Goal: Task Accomplishment & Management: Use online tool/utility

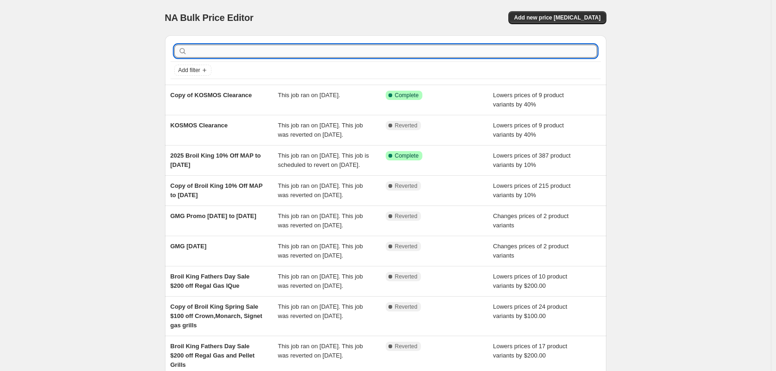
click at [268, 52] on input "text" at bounding box center [393, 51] width 408 height 13
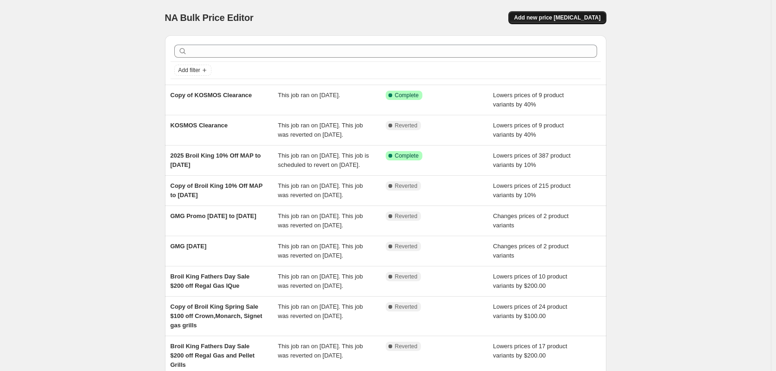
click at [554, 17] on span "Add new price [MEDICAL_DATA]" at bounding box center [557, 17] width 86 height 7
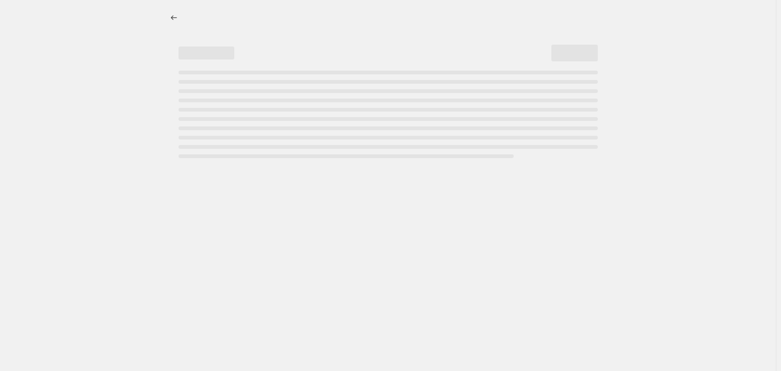
select select "percentage"
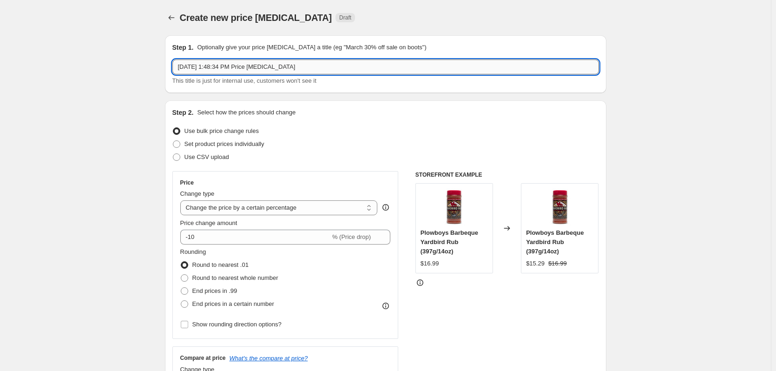
click at [305, 67] on input "[DATE] 1:48:34 PM Price [MEDICAL_DATA]" at bounding box center [385, 67] width 427 height 15
drag, startPoint x: 305, startPoint y: 67, endPoint x: 144, endPoint y: 66, distance: 161.3
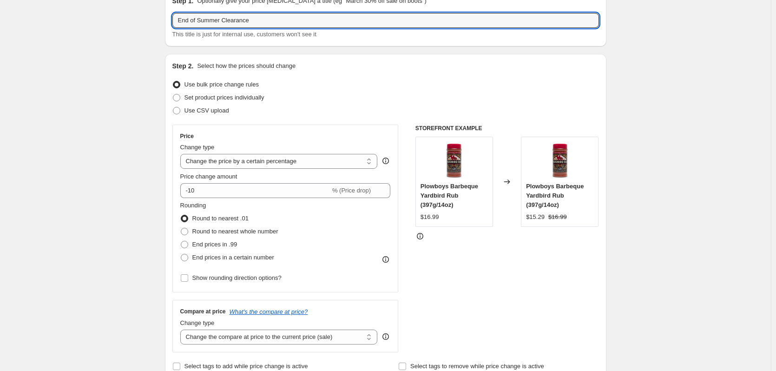
scroll to position [62, 0]
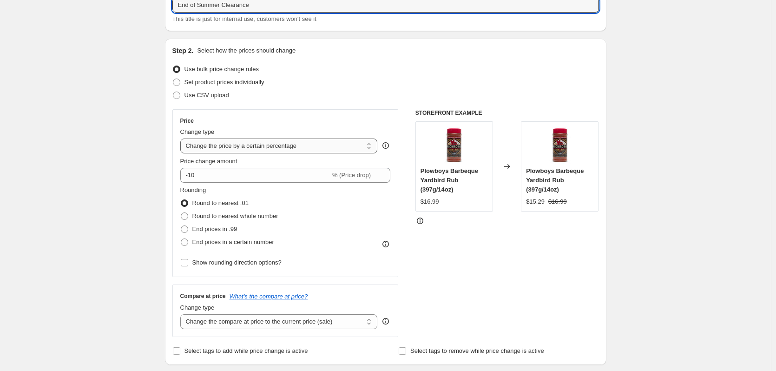
type input "End of Summer Clearance"
click at [242, 147] on select "Change the price to a certain amount Change the price by a certain amount Chang…" at bounding box center [279, 146] width 198 height 15
click at [285, 89] on div "Use CSV upload" at bounding box center [385, 95] width 427 height 13
click at [179, 81] on span at bounding box center [176, 82] width 7 height 7
click at [173, 79] on input "Set product prices individually" at bounding box center [173, 79] width 0 height 0
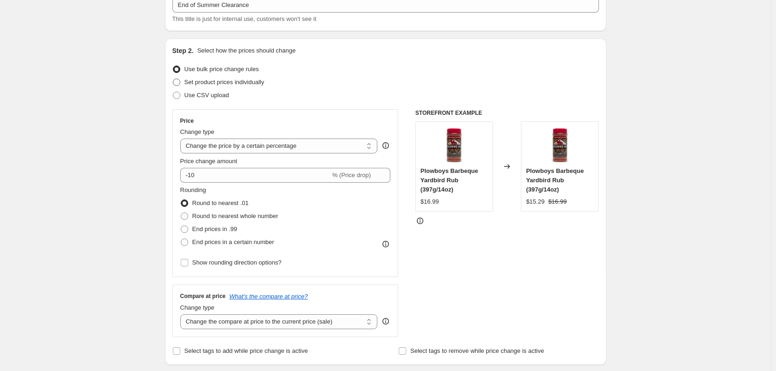
radio input "true"
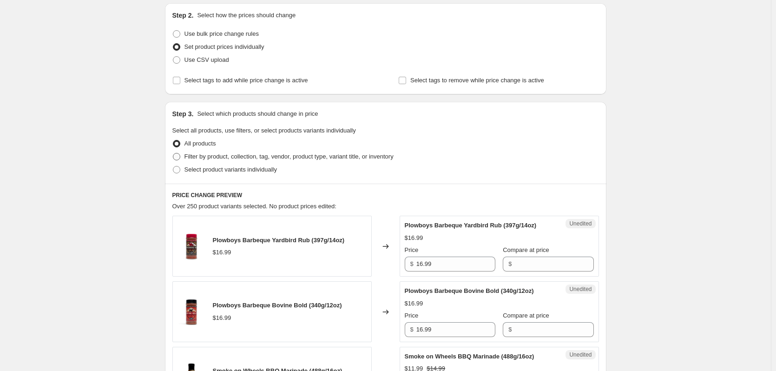
scroll to position [124, 0]
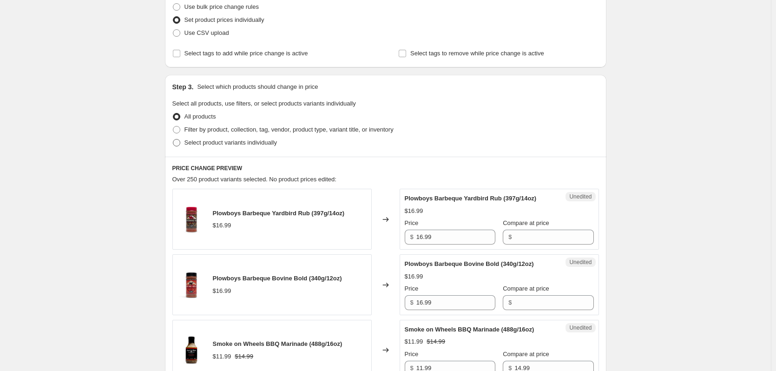
click at [177, 143] on span at bounding box center [176, 142] width 7 height 7
click at [173, 139] on input "Select product variants individually" at bounding box center [173, 139] width 0 height 0
radio input "true"
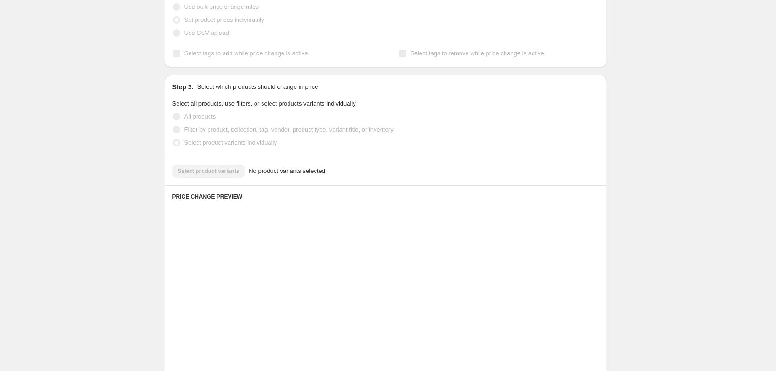
scroll to position [117, 0]
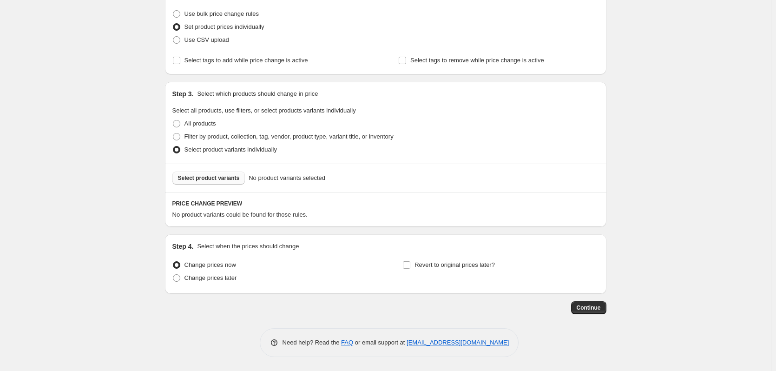
click at [201, 178] on span "Select product variants" at bounding box center [209, 177] width 62 height 7
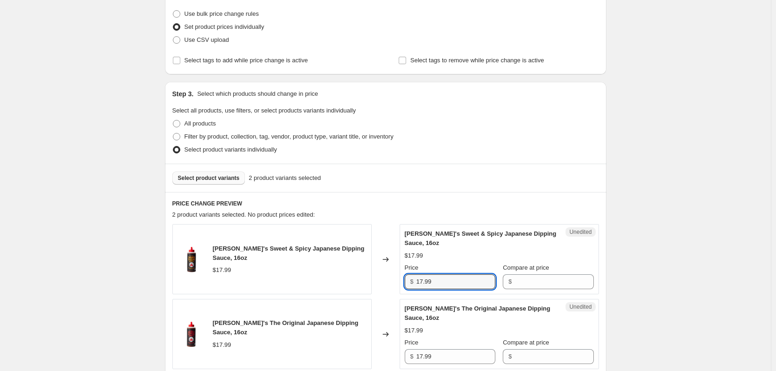
drag, startPoint x: 448, startPoint y: 285, endPoint x: 384, endPoint y: 287, distance: 64.2
click at [384, 287] on div "[PERSON_NAME]'s Sweet & Spicy Japanese Dipping Sauce, 16oz $17.99 Changed to Un…" at bounding box center [385, 259] width 427 height 70
type input "13.99"
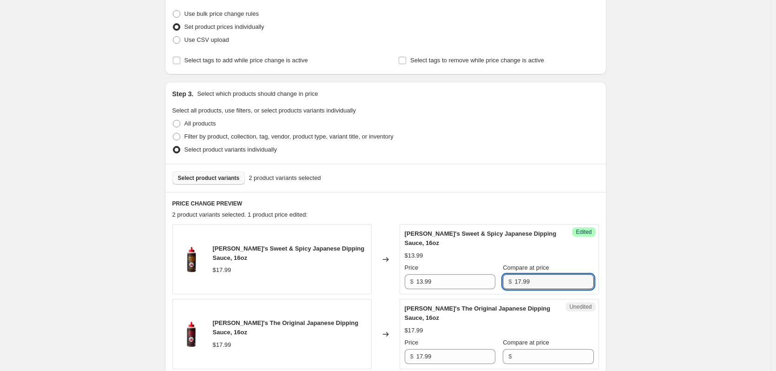
type input "17.99"
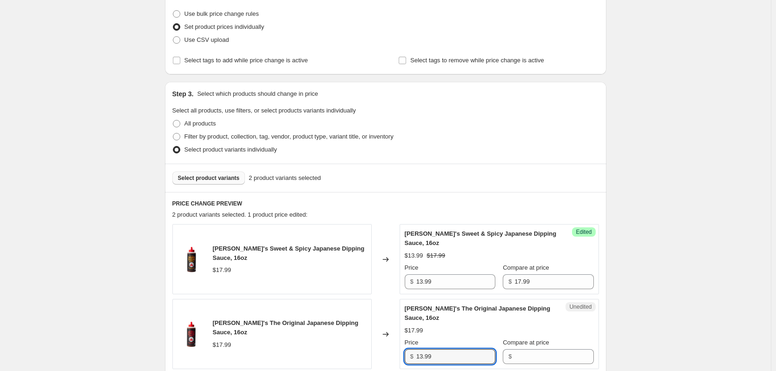
type input "13.99"
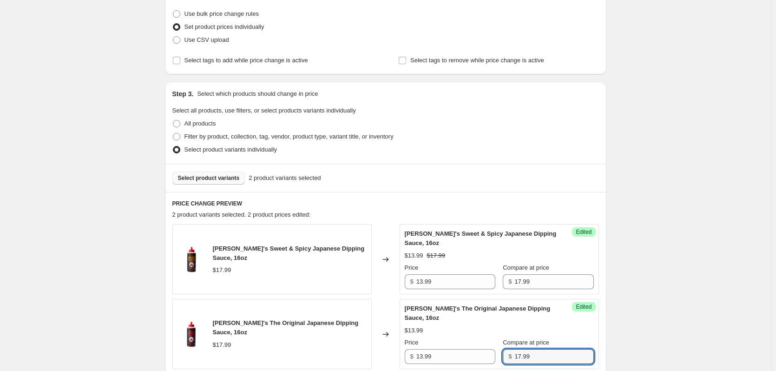
type input "17.99"
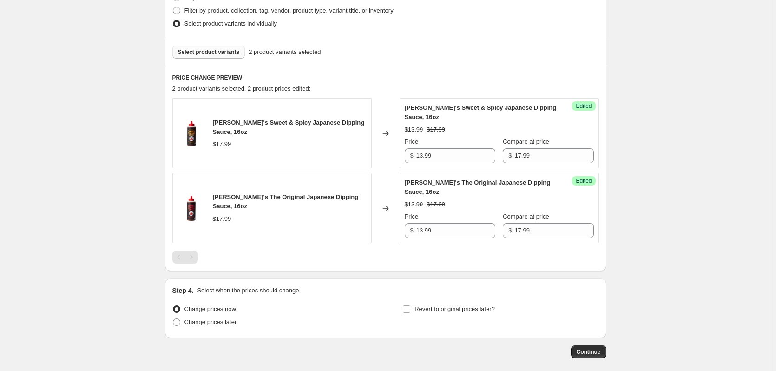
scroll to position [225, 0]
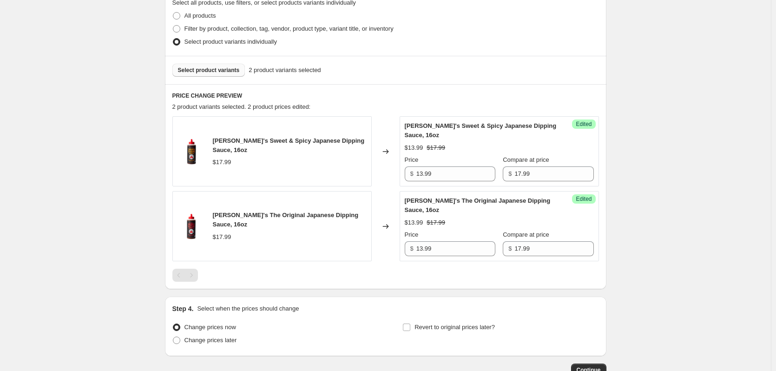
click at [217, 70] on span "Select product variants" at bounding box center [209, 69] width 62 height 7
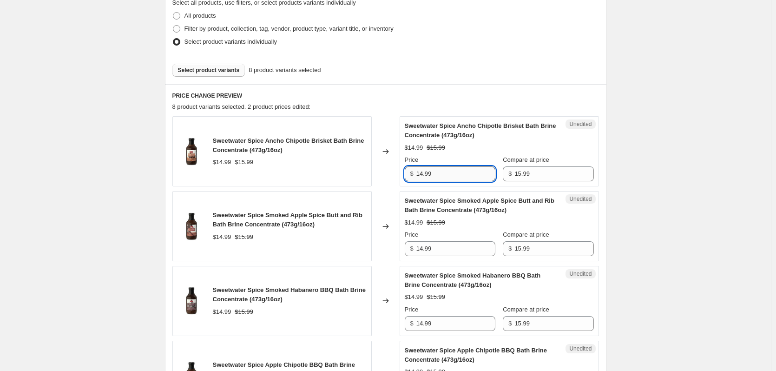
click at [439, 174] on input "14.99" at bounding box center [456, 173] width 79 height 15
type input "12.99"
click at [436, 249] on input "14.99" at bounding box center [456, 248] width 79 height 15
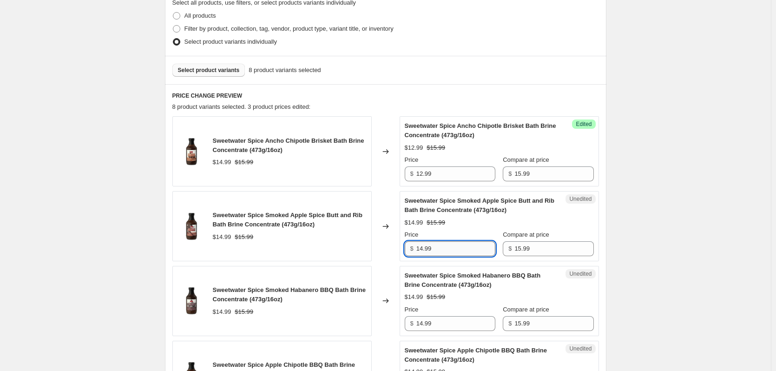
click at [436, 249] on input "14.99" at bounding box center [456, 248] width 79 height 15
type input "12.99"
click at [437, 325] on input "14.99" at bounding box center [456, 323] width 79 height 15
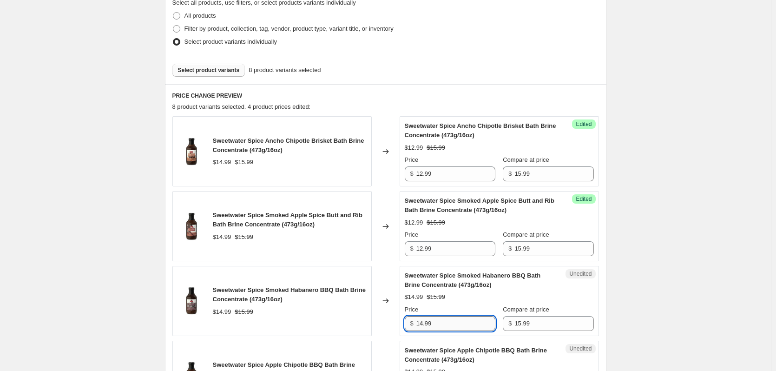
click at [437, 325] on input "14.99" at bounding box center [456, 323] width 79 height 15
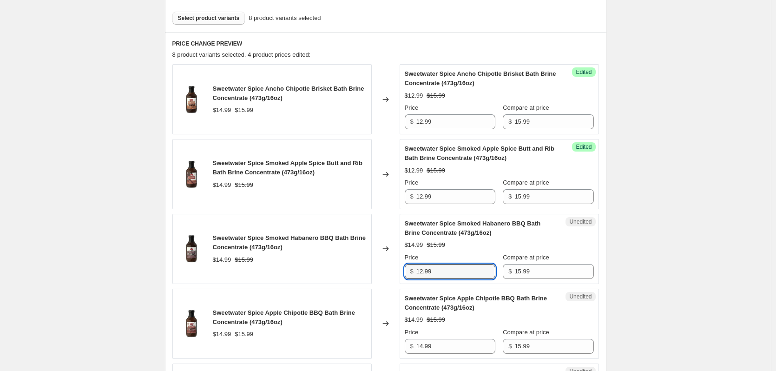
scroll to position [349, 0]
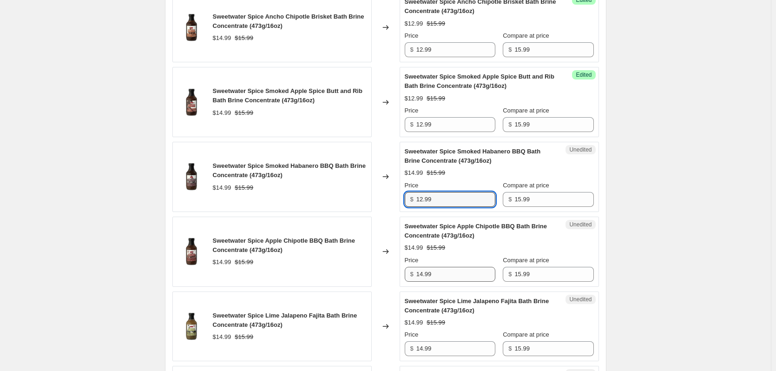
type input "12.99"
click at [451, 276] on input "14.99" at bounding box center [456, 274] width 79 height 15
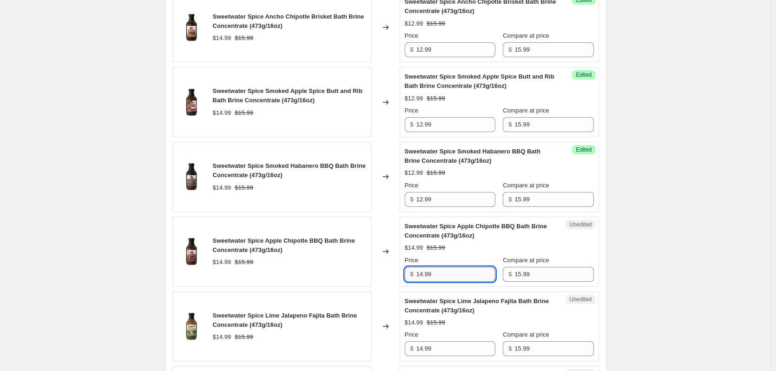
click at [451, 276] on input "14.99" at bounding box center [456, 274] width 79 height 15
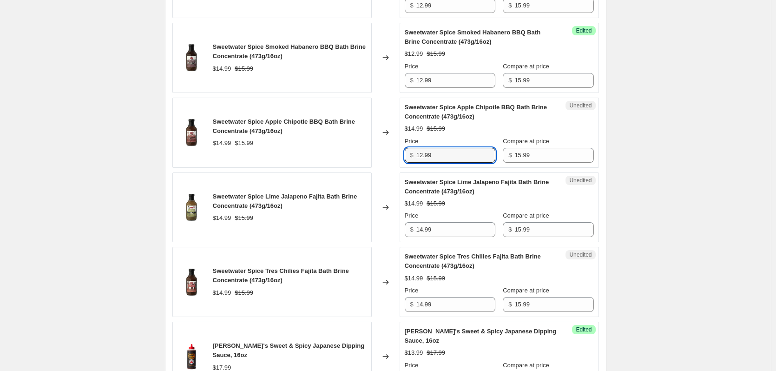
scroll to position [473, 0]
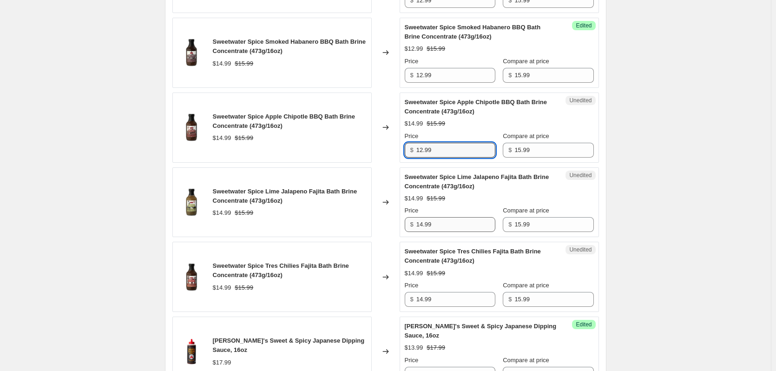
type input "12.99"
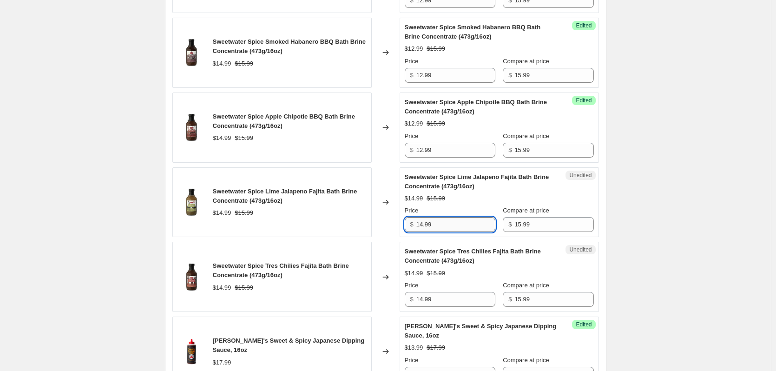
click at [444, 226] on input "14.99" at bounding box center [456, 224] width 79 height 15
type input "12.99"
click at [446, 299] on input "14.99" at bounding box center [456, 299] width 79 height 15
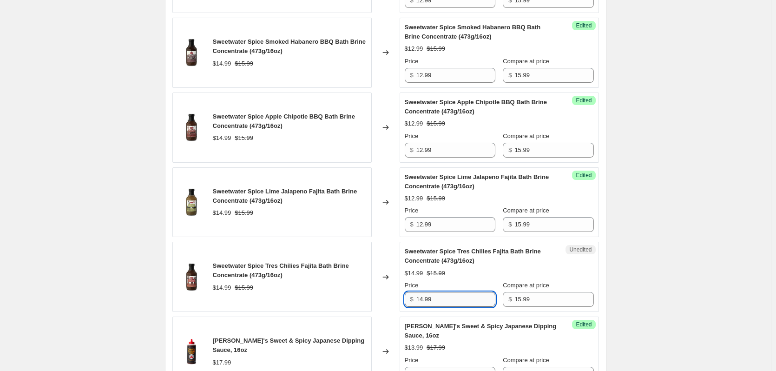
click at [446, 299] on input "14.99" at bounding box center [456, 299] width 79 height 15
type input "12.99"
click at [673, 242] on div "Create new price [MEDICAL_DATA]. This page is ready Create new price [MEDICAL_D…" at bounding box center [385, 80] width 771 height 1107
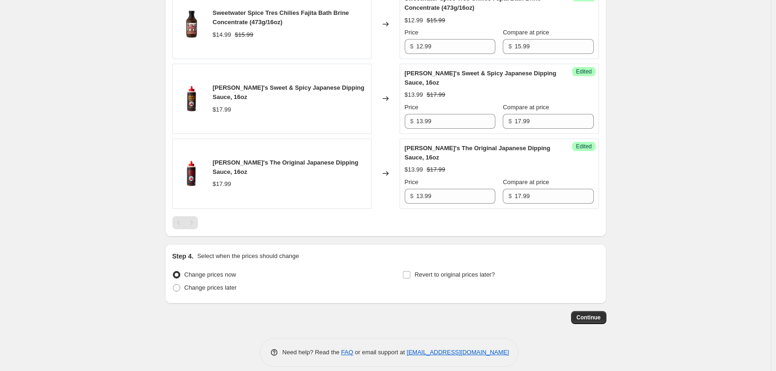
scroll to position [736, 0]
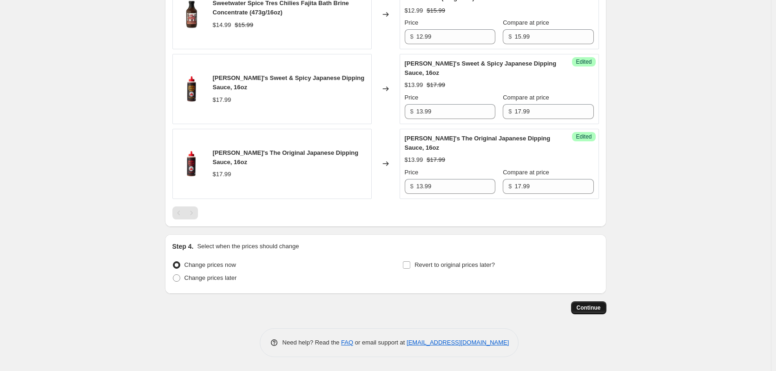
click at [581, 308] on span "Continue" at bounding box center [589, 307] width 24 height 7
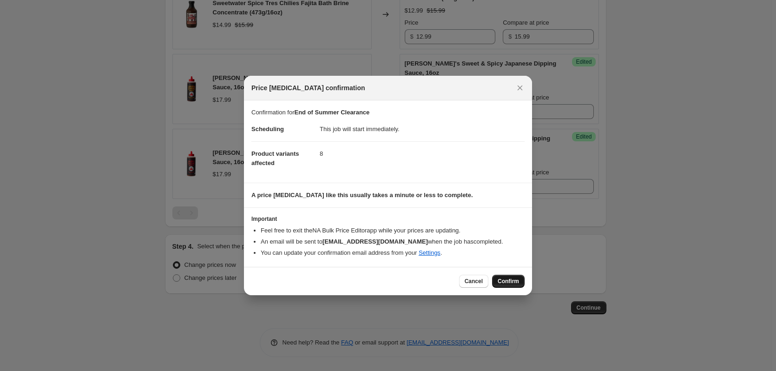
click at [512, 281] on span "Confirm" at bounding box center [508, 281] width 21 height 7
